Goal: Information Seeking & Learning: Learn about a topic

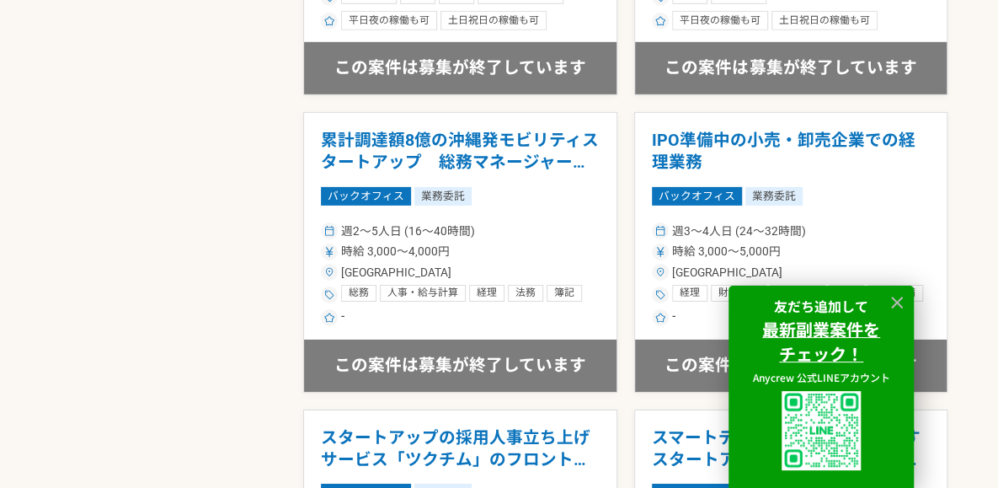
scroll to position [2429, 0]
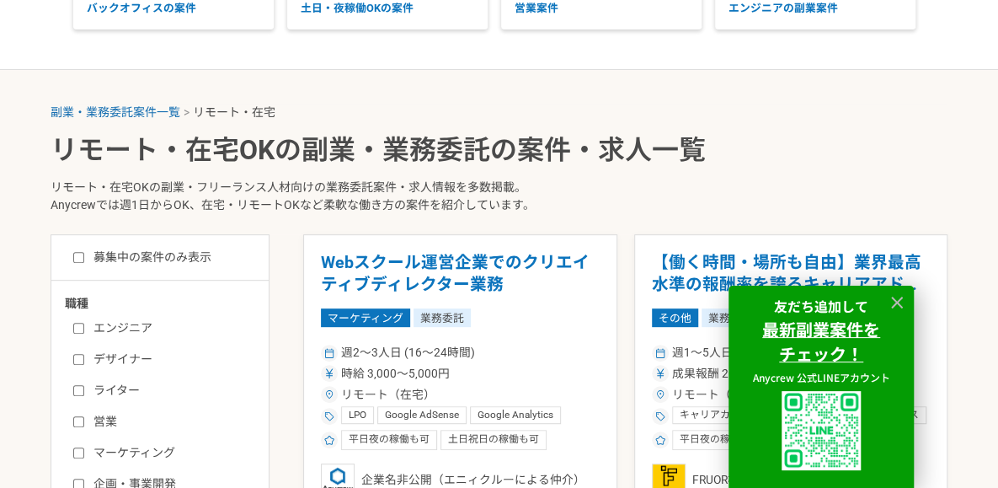
scroll to position [365, 0]
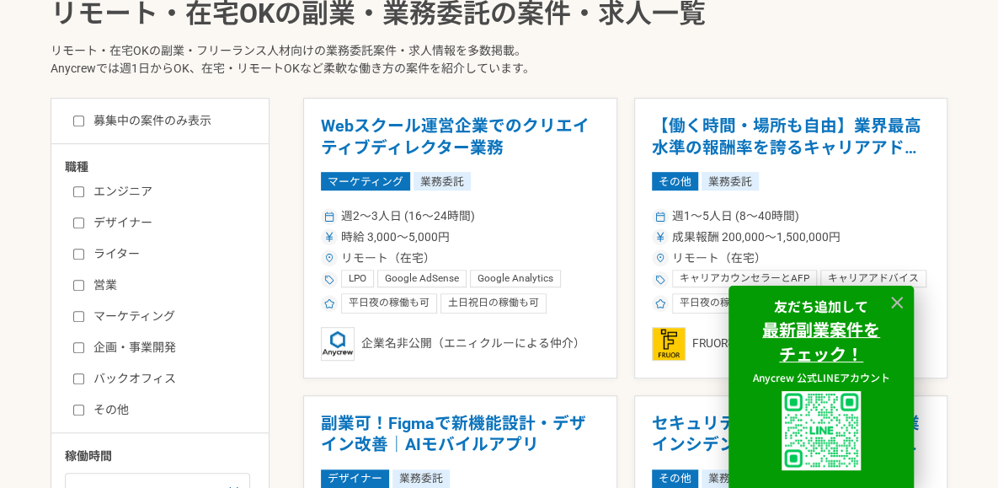
click at [895, 297] on icon at bounding box center [897, 302] width 19 height 19
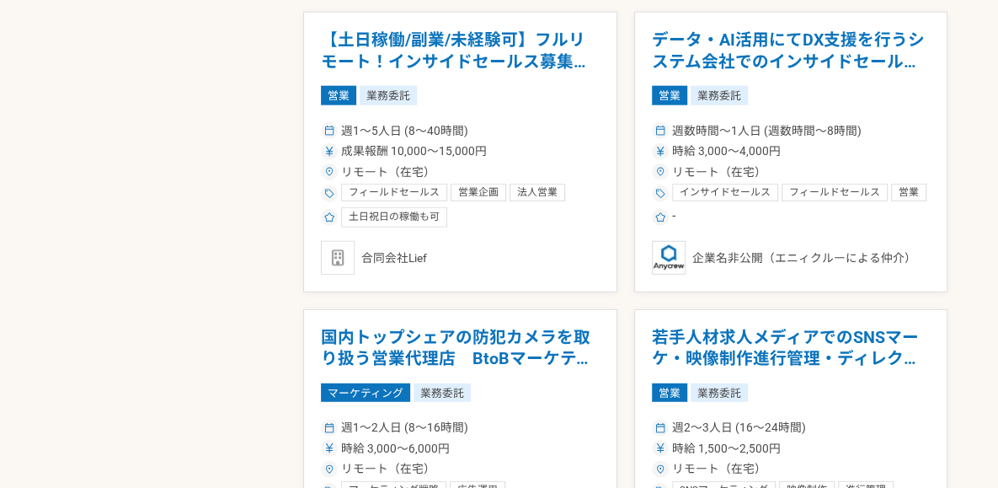
scroll to position [1935, 0]
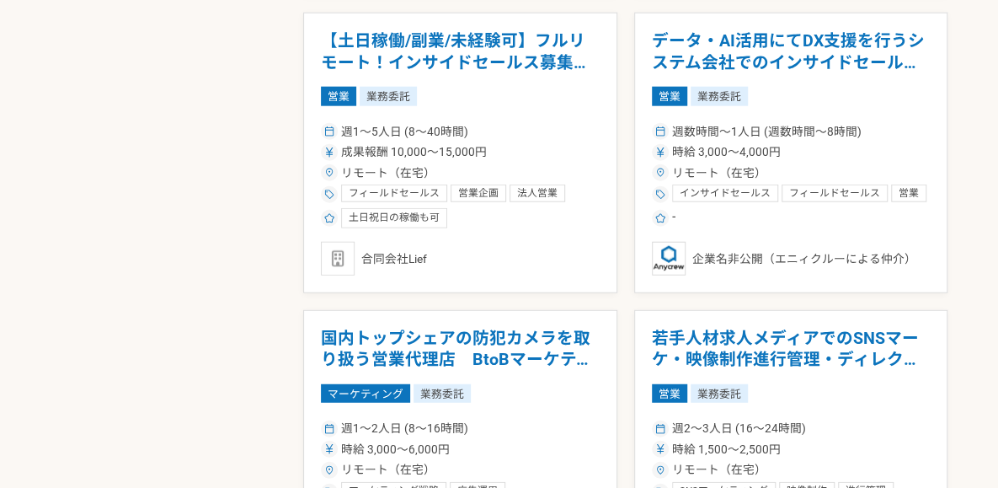
click at [494, 242] on article "【土日稼働/副業/未経験可】フルリモート！インサイドセールス募集（長期案件） 営業 業務委託 週1〜5人日 (8〜40時間) 成果報酬 10,000〜15,0…" at bounding box center [460, 153] width 314 height 281
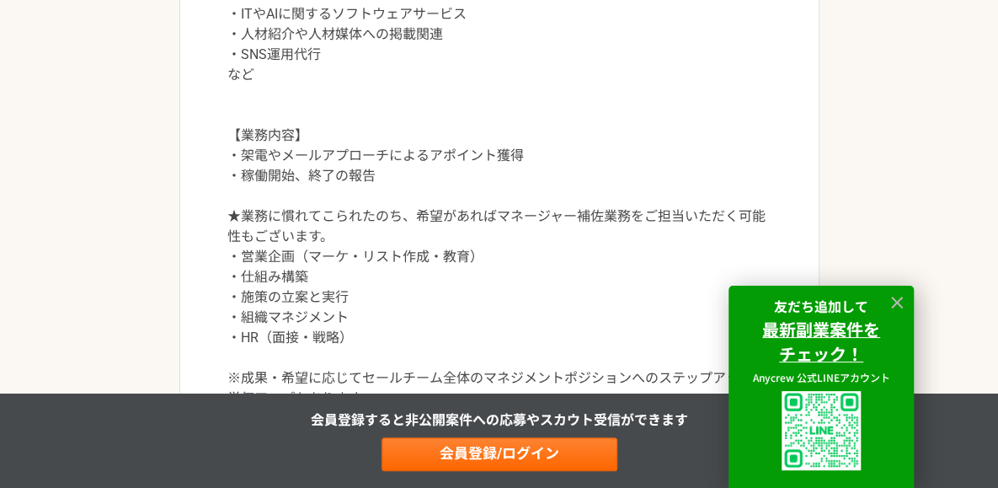
scroll to position [1119, 0]
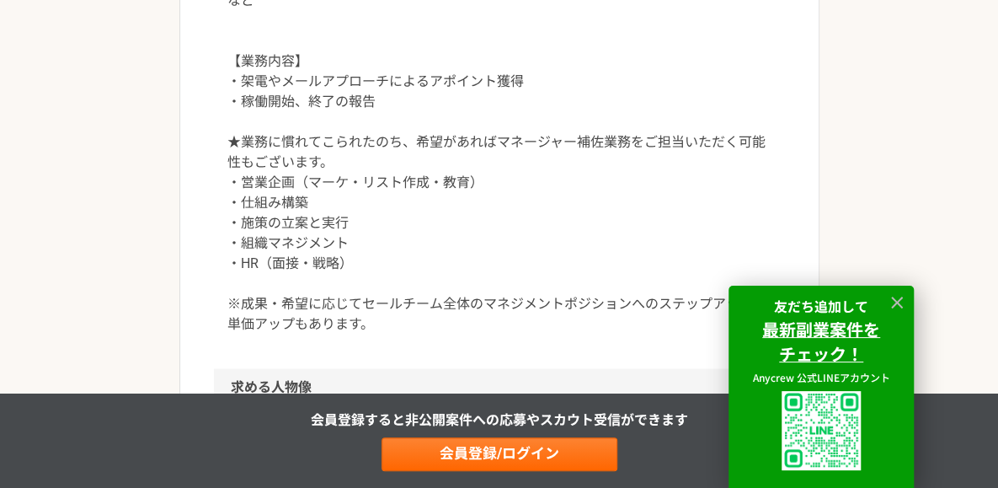
drag, startPoint x: 494, startPoint y: 242, endPoint x: 431, endPoint y: 261, distance: 65.3
click at [431, 261] on p "インサイドセールスチームに配属。 法人向けの新規クライアント開拓、新規サービスの提案等を行なっていただききます。 【主な案件】 ・ITやAIに関するソフトウェ…" at bounding box center [499, 91] width 544 height 485
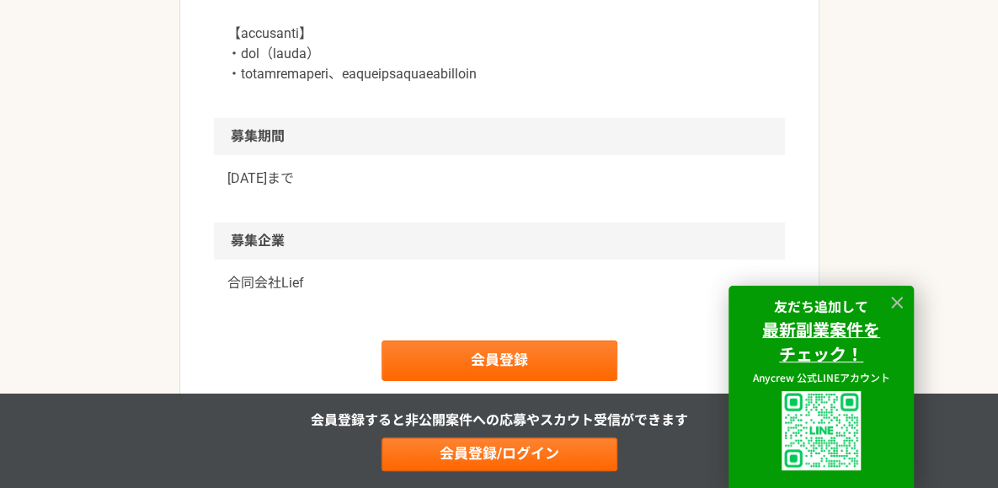
scroll to position [2500, 0]
